Goal: Navigation & Orientation: Find specific page/section

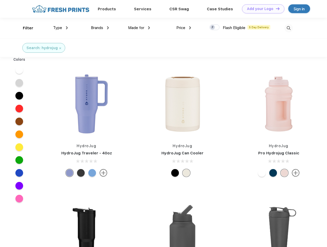
click at [262, 9] on link "Add your Logo Design Tool" at bounding box center [263, 8] width 42 height 9
click at [0, 0] on div "Design Tool" at bounding box center [0, 0] width 0 height 0
click at [276, 8] on link "Add your Logo Design Tool" at bounding box center [263, 8] width 42 height 9
click at [25, 28] on div "Filter" at bounding box center [28, 28] width 11 height 6
click at [61, 28] on span "Type" at bounding box center [57, 27] width 9 height 5
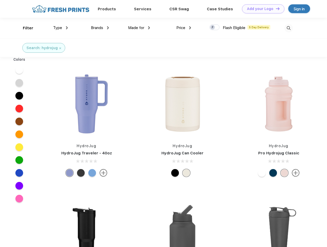
click at [100, 28] on span "Brands" at bounding box center [97, 27] width 12 height 5
click at [139, 28] on span "Made for" at bounding box center [136, 27] width 16 height 5
click at [184, 28] on span "Price" at bounding box center [181, 27] width 9 height 5
click at [215, 27] on div at bounding box center [215, 27] width 10 height 6
click at [213, 27] on input "checkbox" at bounding box center [211, 25] width 3 height 3
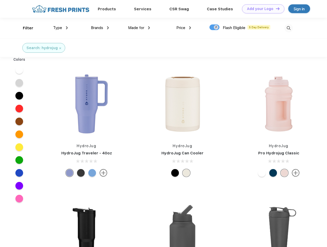
click at [289, 28] on img at bounding box center [289, 28] width 8 height 8
